Goal: Find contact information: Find contact information

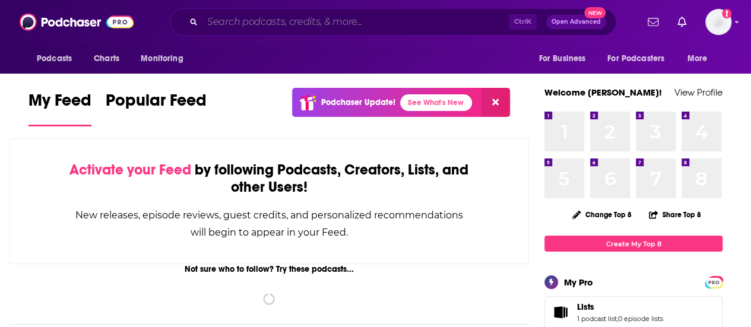
click at [306, 23] on input "Search podcasts, credits, & more..." at bounding box center [356, 21] width 306 height 19
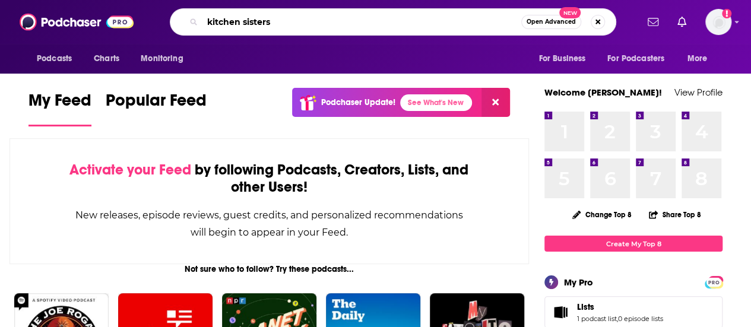
type input "kitchen sisters"
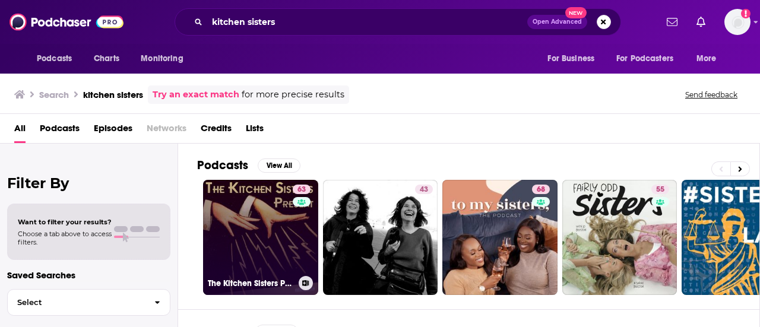
click at [276, 223] on link "63 The Kitchen Sisters Present" at bounding box center [260, 237] width 115 height 115
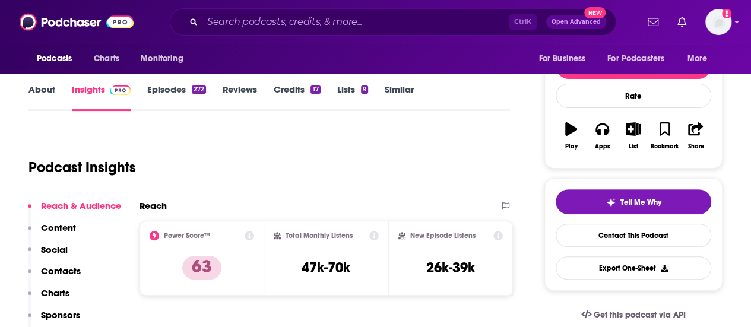
scroll to position [141, 0]
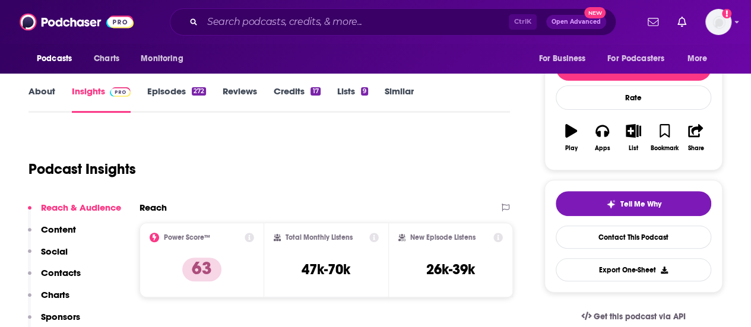
click at [46, 98] on link "About" at bounding box center [42, 99] width 27 height 27
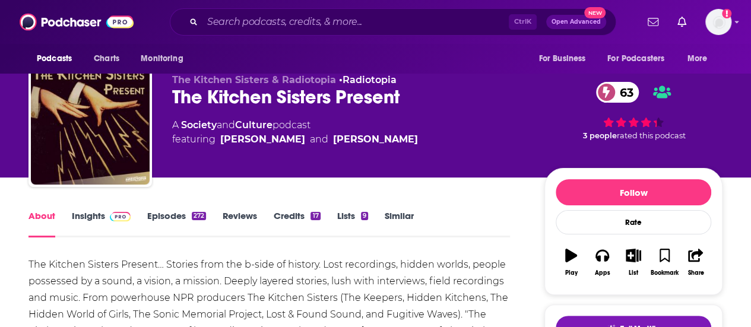
scroll to position [103, 0]
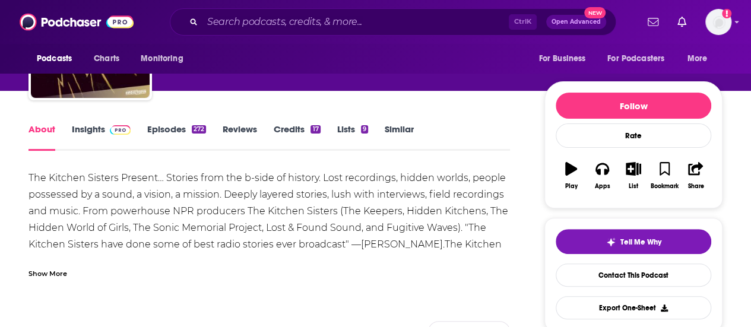
click at [110, 134] on img at bounding box center [120, 130] width 21 height 10
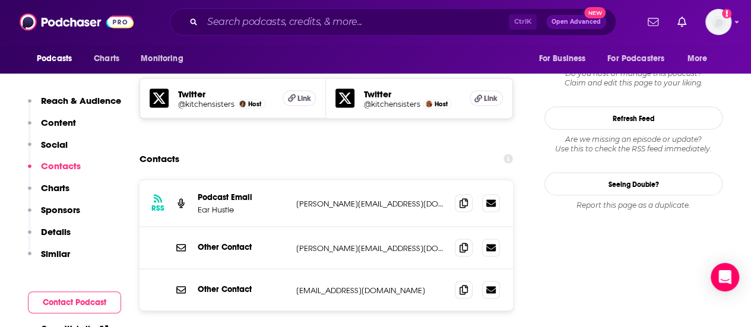
scroll to position [1064, 0]
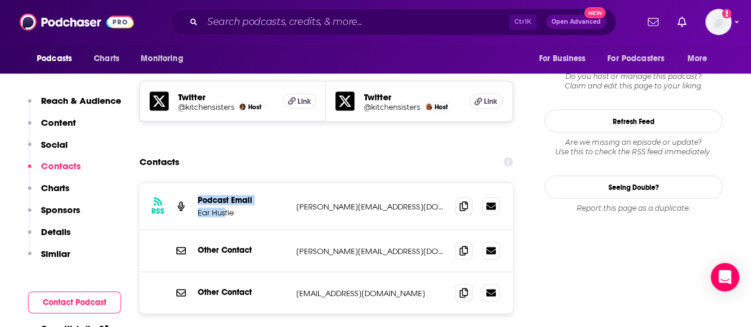
drag, startPoint x: 192, startPoint y: 143, endPoint x: 226, endPoint y: 145, distance: 33.3
click at [226, 183] on div "RSS Podcast Email Ear Hustle [PERSON_NAME][EMAIL_ADDRESS][DOMAIN_NAME] [PERSON_…" at bounding box center [327, 206] width 374 height 47
click at [260, 272] on div "Other Contact [EMAIL_ADDRESS][DOMAIN_NAME] [EMAIL_ADDRESS][DOMAIN_NAME]" at bounding box center [327, 293] width 374 height 42
drag, startPoint x: 290, startPoint y: 143, endPoint x: 358, endPoint y: 144, distance: 67.7
click at [358, 183] on div "RSS Podcast Email Ear Hustle [PERSON_NAME][EMAIL_ADDRESS][DOMAIN_NAME] [PERSON_…" at bounding box center [327, 206] width 374 height 47
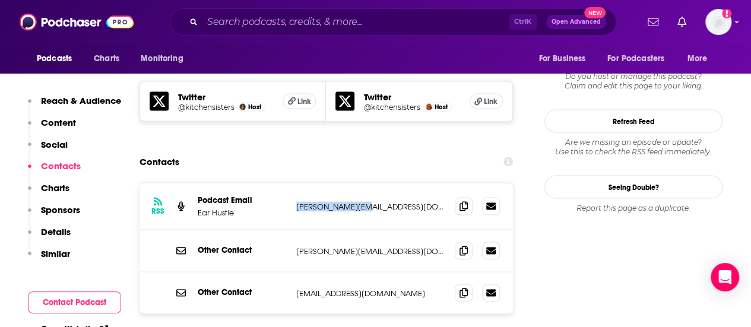
copy div "[PERSON_NAME].Gourville"
click at [451, 295] on div "RSS Podcast Email Ear Hustle [PERSON_NAME][EMAIL_ADDRESS][DOMAIN_NAME] [PERSON_…" at bounding box center [327, 285] width 374 height 207
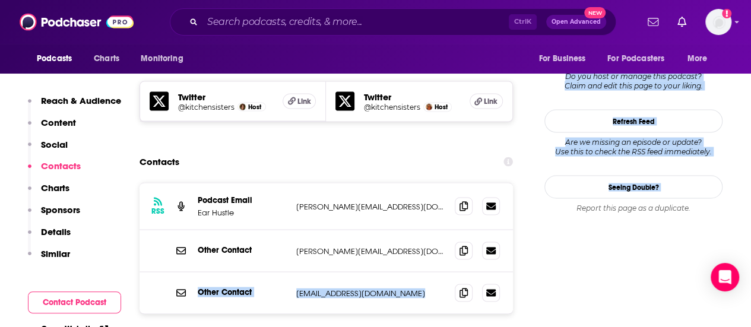
drag, startPoint x: 549, startPoint y: 228, endPoint x: 524, endPoint y: 191, distance: 44.5
